Goal: Find specific page/section: Find specific page/section

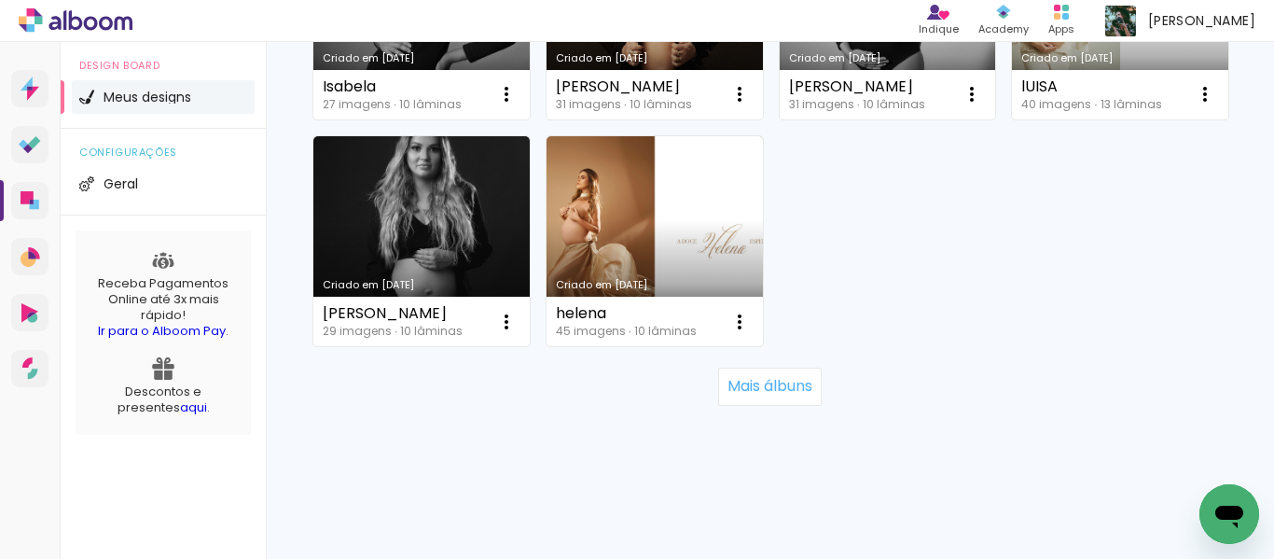
scroll to position [1921, 0]
click at [0, 0] on slot "Mais álbuns" at bounding box center [0, 0] width 0 height 0
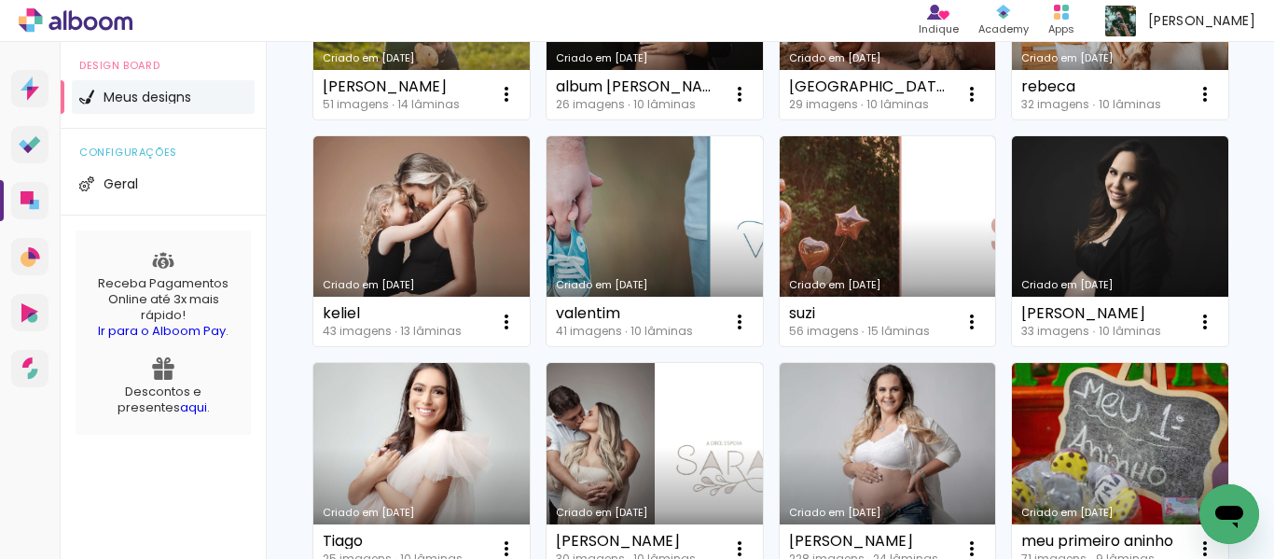
scroll to position [2014, 0]
